Goal: Information Seeking & Learning: Compare options

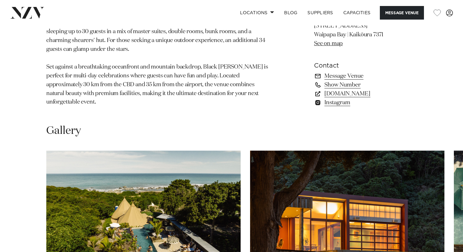
scroll to position [558, 0]
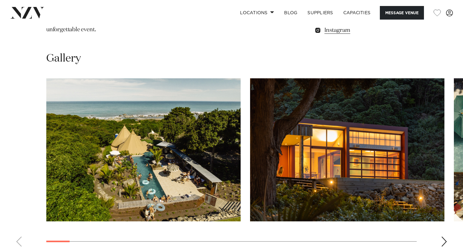
click at [445, 236] on div "Next slide" at bounding box center [444, 241] width 6 height 10
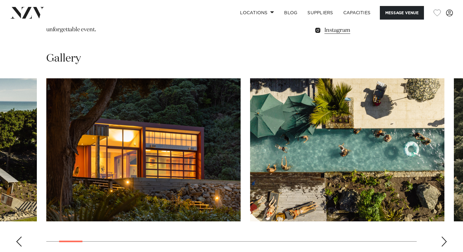
click at [445, 236] on div "Next slide" at bounding box center [444, 241] width 6 height 10
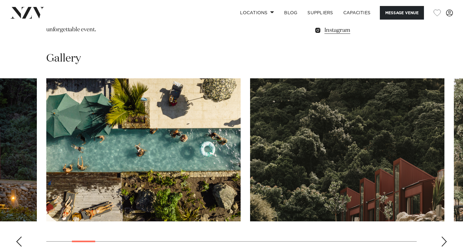
click at [445, 236] on div "Next slide" at bounding box center [444, 241] width 6 height 10
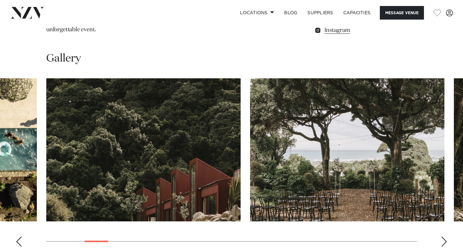
click at [445, 236] on div "Next slide" at bounding box center [444, 241] width 6 height 10
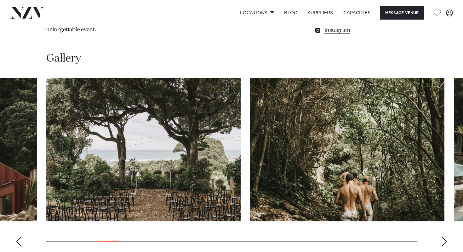
click at [445, 236] on div "Next slide" at bounding box center [444, 241] width 6 height 10
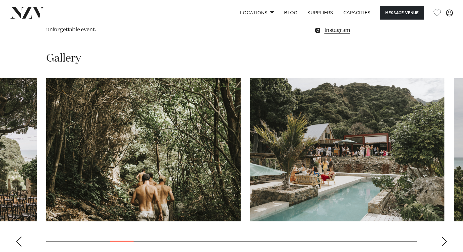
click at [443, 236] on div "Next slide" at bounding box center [444, 241] width 6 height 10
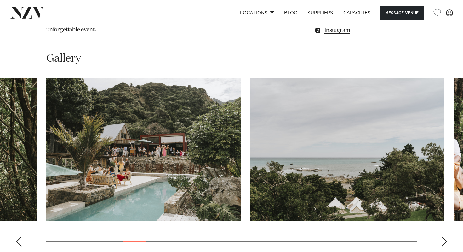
click at [443, 236] on div "Next slide" at bounding box center [444, 241] width 6 height 10
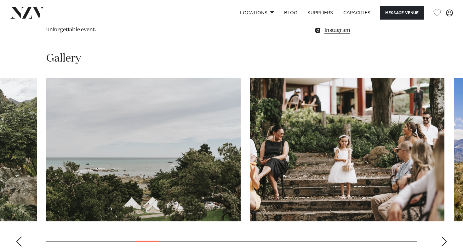
click at [443, 236] on div "Next slide" at bounding box center [444, 241] width 6 height 10
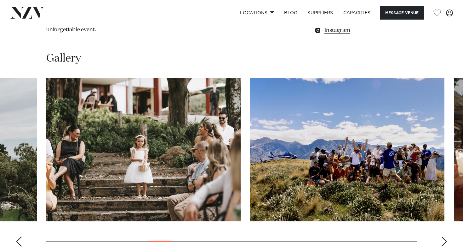
click at [443, 236] on div "Next slide" at bounding box center [444, 241] width 6 height 10
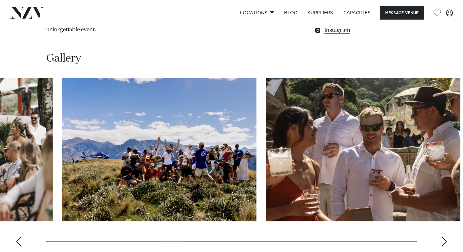
click at [190, 198] on swiper-container at bounding box center [231, 164] width 463 height 173
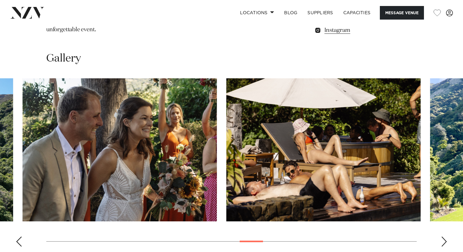
click at [252, 197] on swiper-container at bounding box center [231, 164] width 463 height 173
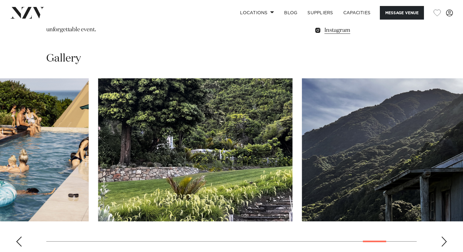
click at [373, 184] on swiper-container at bounding box center [231, 164] width 463 height 173
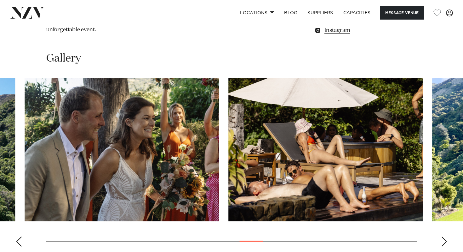
click at [244, 190] on swiper-container at bounding box center [231, 164] width 463 height 173
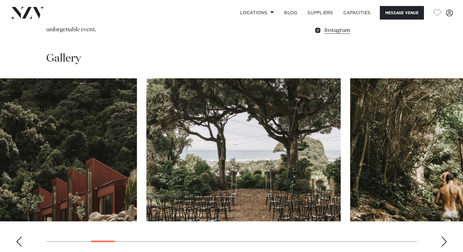
click at [104, 194] on swiper-container at bounding box center [231, 164] width 463 height 173
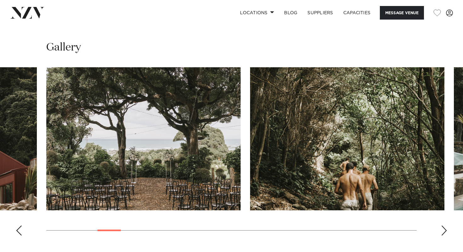
scroll to position [570, 0]
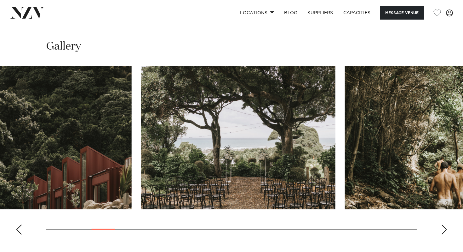
click at [203, 194] on swiper-container at bounding box center [231, 152] width 463 height 173
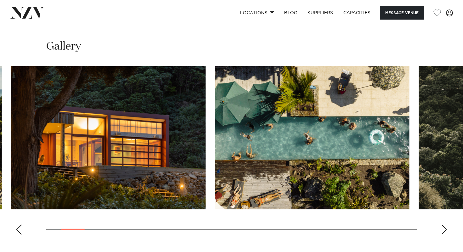
click at [73, 190] on swiper-container at bounding box center [231, 152] width 463 height 173
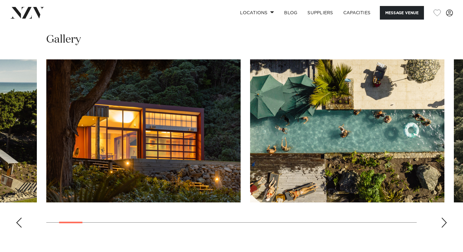
scroll to position [577, 0]
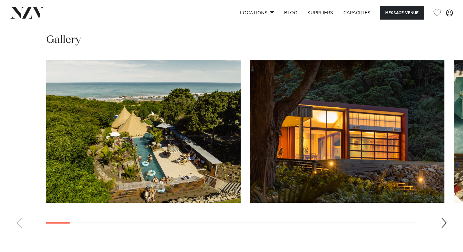
click at [55, 182] on swiper-container at bounding box center [231, 146] width 463 height 173
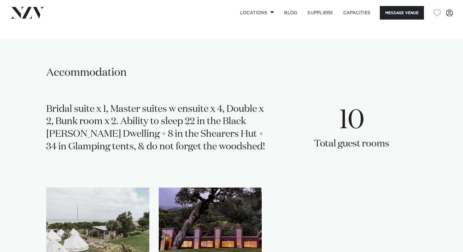
scroll to position [909, 0]
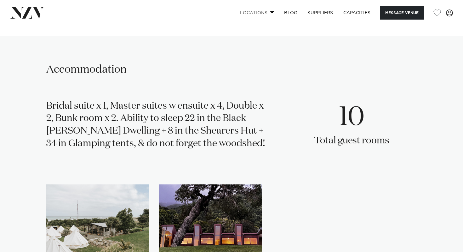
click at [258, 10] on link "Locations" at bounding box center [257, 13] width 44 height 14
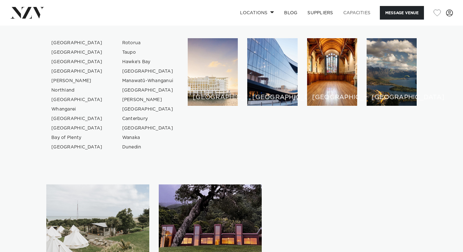
click at [349, 11] on link "Capacities" at bounding box center [358, 13] width 38 height 14
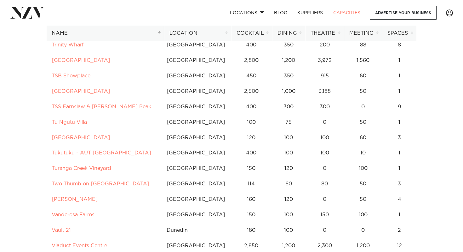
scroll to position [4663, 0]
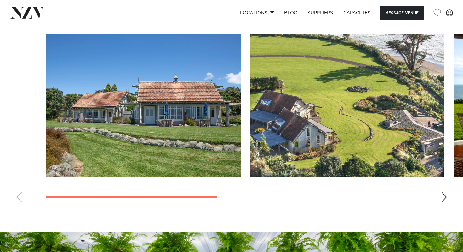
scroll to position [471, 0]
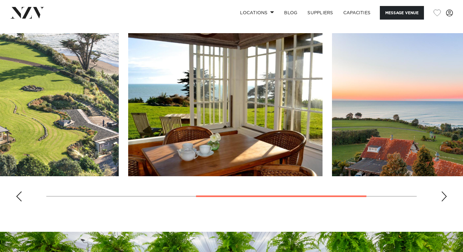
click at [307, 195] on div at bounding box center [281, 196] width 171 height 2
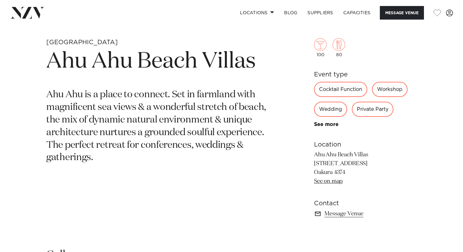
scroll to position [229, 0]
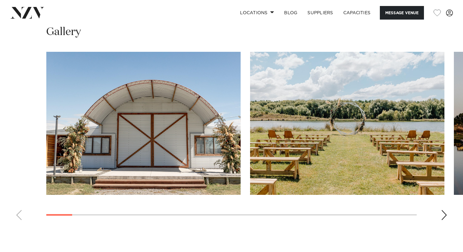
scroll to position [590, 0]
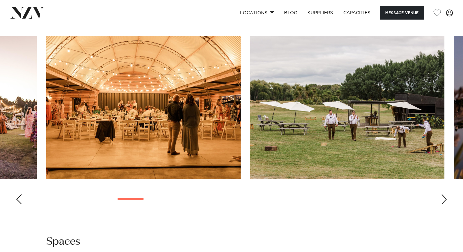
click at [145, 209] on swiper-container at bounding box center [231, 122] width 463 height 173
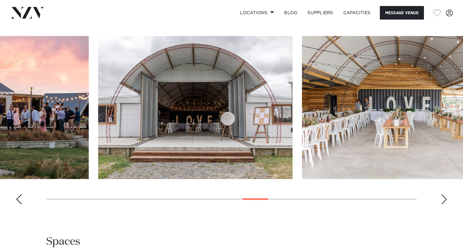
click at [258, 209] on swiper-container at bounding box center [231, 122] width 463 height 173
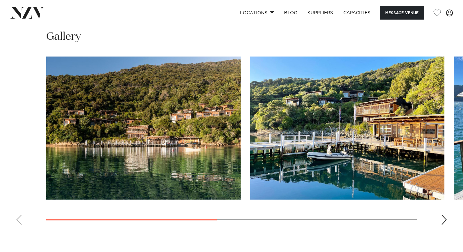
scroll to position [447, 0]
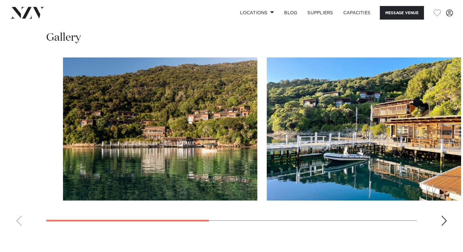
click at [170, 218] on swiper-container at bounding box center [231, 143] width 463 height 173
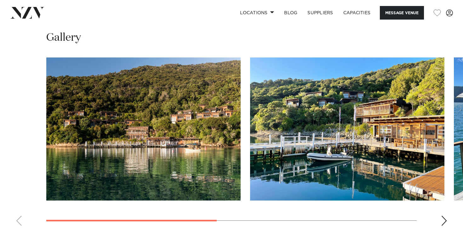
click at [445, 223] on div "Next slide" at bounding box center [444, 220] width 6 height 10
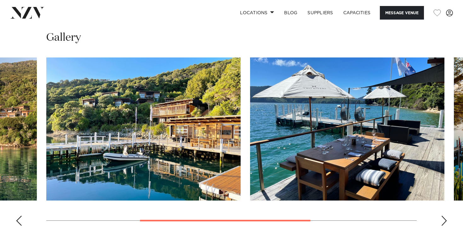
click at [445, 222] on div "Next slide" at bounding box center [444, 220] width 6 height 10
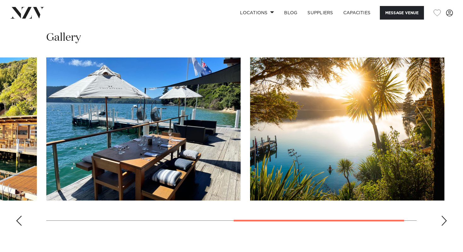
click at [445, 222] on div "Next slide" at bounding box center [444, 220] width 6 height 10
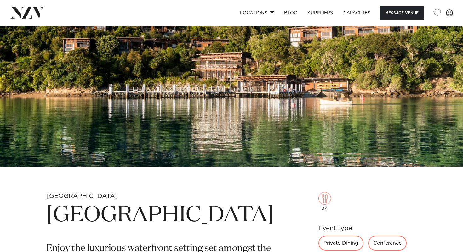
scroll to position [98, 0]
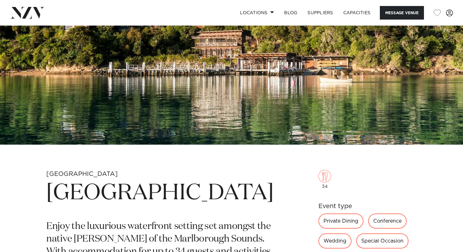
drag, startPoint x: 117, startPoint y: 221, endPoint x: 46, endPoint y: 187, distance: 78.7
copy h1 "Bay of Many Coves Resort"
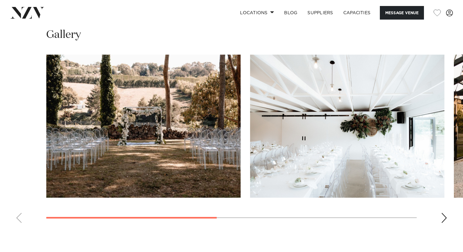
scroll to position [443, 0]
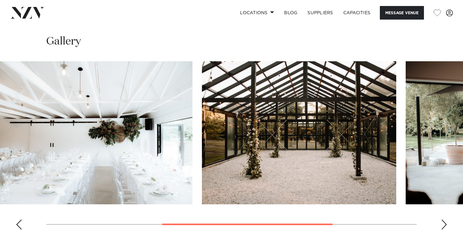
click at [291, 222] on swiper-container at bounding box center [231, 147] width 463 height 173
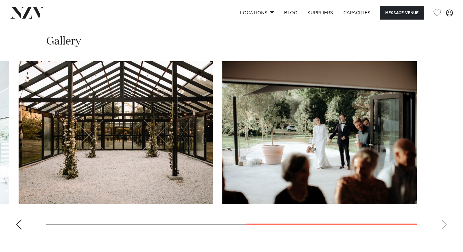
click at [400, 215] on swiper-container at bounding box center [231, 147] width 463 height 173
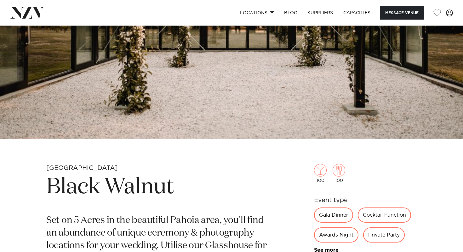
scroll to position [0, 0]
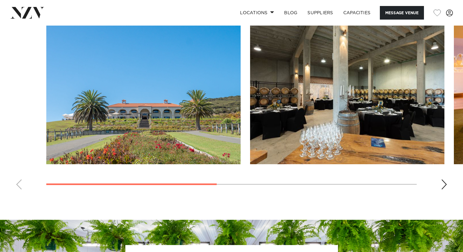
scroll to position [492, 0]
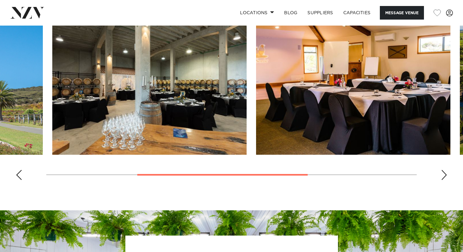
click at [271, 165] on swiper-container at bounding box center [231, 98] width 463 height 173
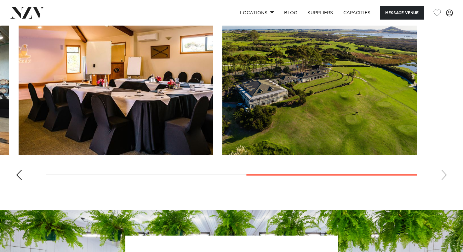
click at [394, 174] on div at bounding box center [332, 175] width 171 height 2
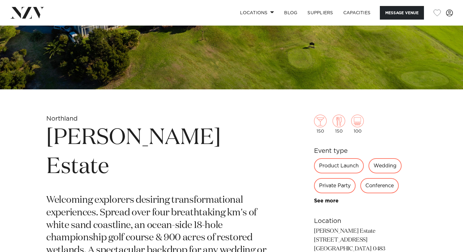
scroll to position [0, 0]
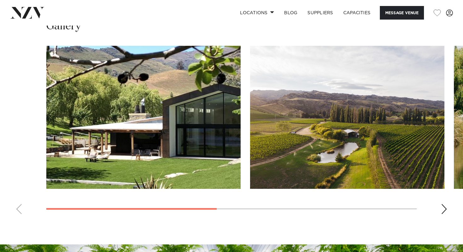
scroll to position [466, 0]
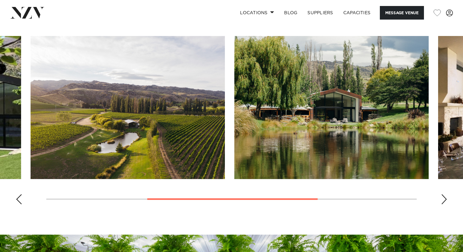
click at [289, 179] on swiper-container at bounding box center [231, 122] width 463 height 173
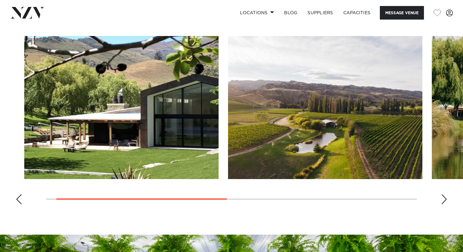
click at [173, 198] on div at bounding box center [141, 199] width 171 height 2
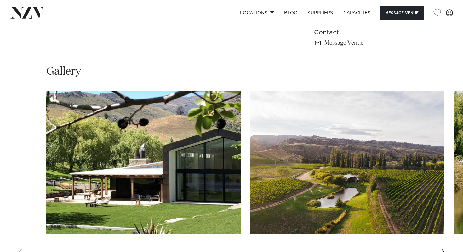
scroll to position [419, 0]
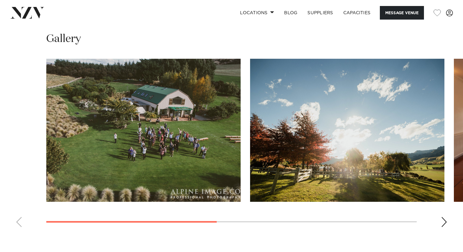
scroll to position [463, 0]
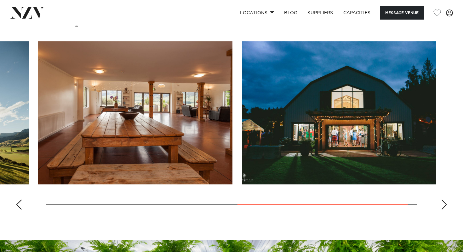
click at [384, 188] on swiper-container at bounding box center [231, 127] width 463 height 173
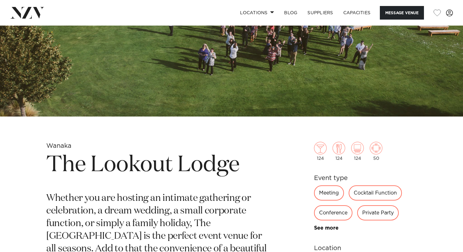
scroll to position [0, 0]
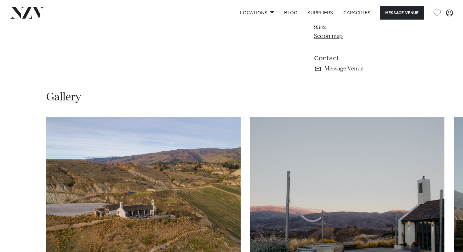
scroll to position [434, 0]
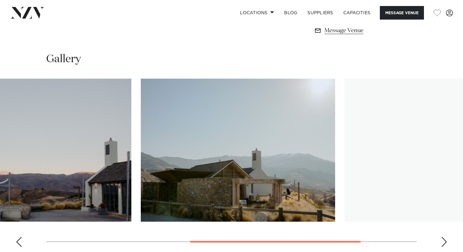
click at [318, 223] on swiper-container at bounding box center [231, 164] width 463 height 173
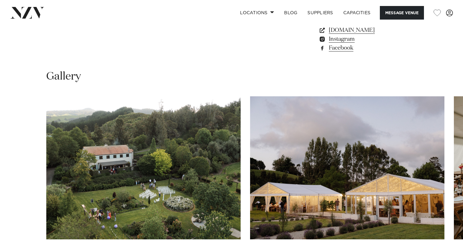
scroll to position [539, 0]
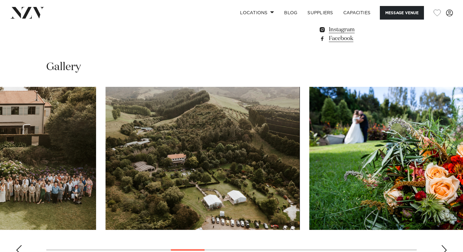
click at [184, 221] on swiper-container at bounding box center [231, 173] width 463 height 173
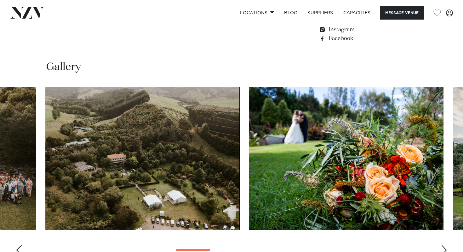
click at [198, 249] on div at bounding box center [194, 250] width 34 height 2
